Goal: Task Accomplishment & Management: Manage account settings

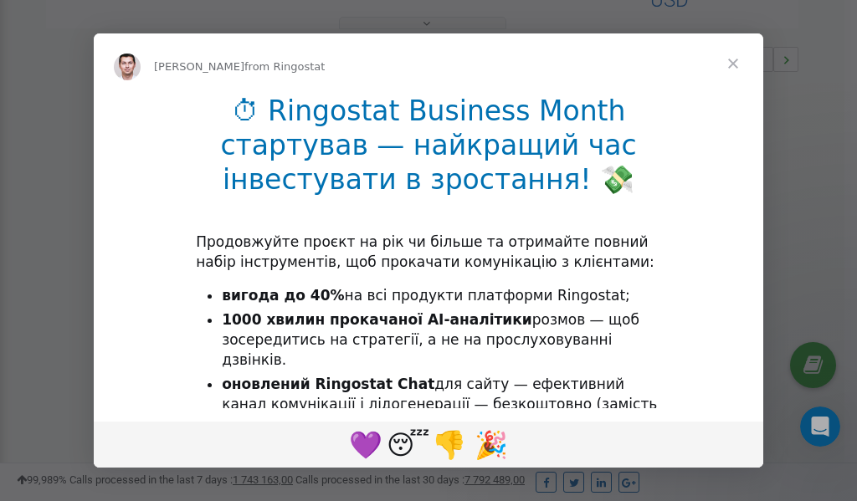
click at [735, 61] on span "Close" at bounding box center [733, 63] width 60 height 60
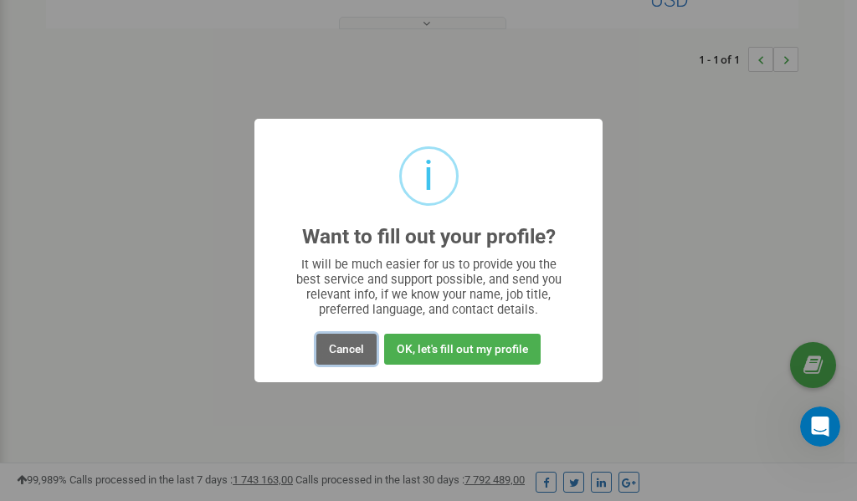
click at [346, 351] on button "Cancel" at bounding box center [346, 349] width 60 height 31
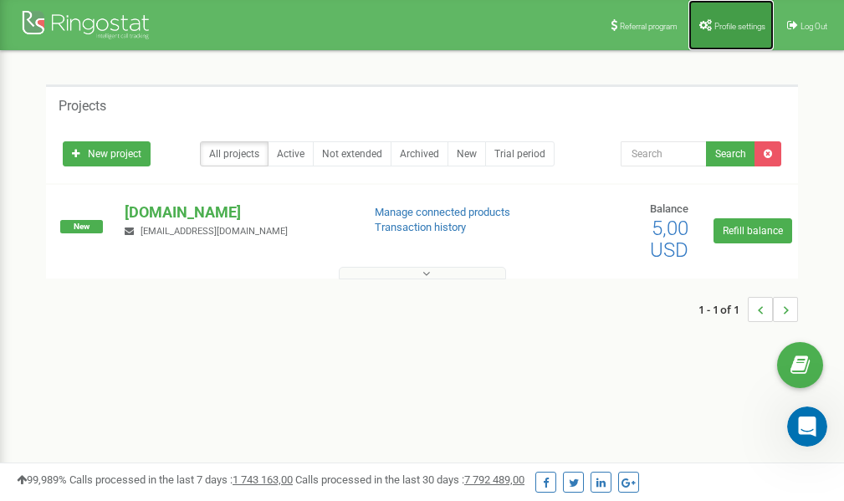
click at [730, 26] on span "Profile settings" at bounding box center [739, 26] width 51 height 9
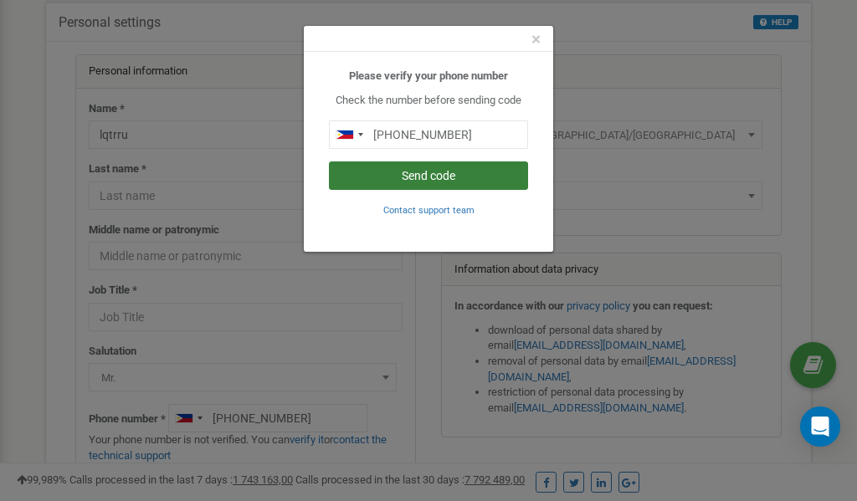
click at [462, 174] on button "Send code" at bounding box center [428, 175] width 199 height 28
